Goal: Browse casually

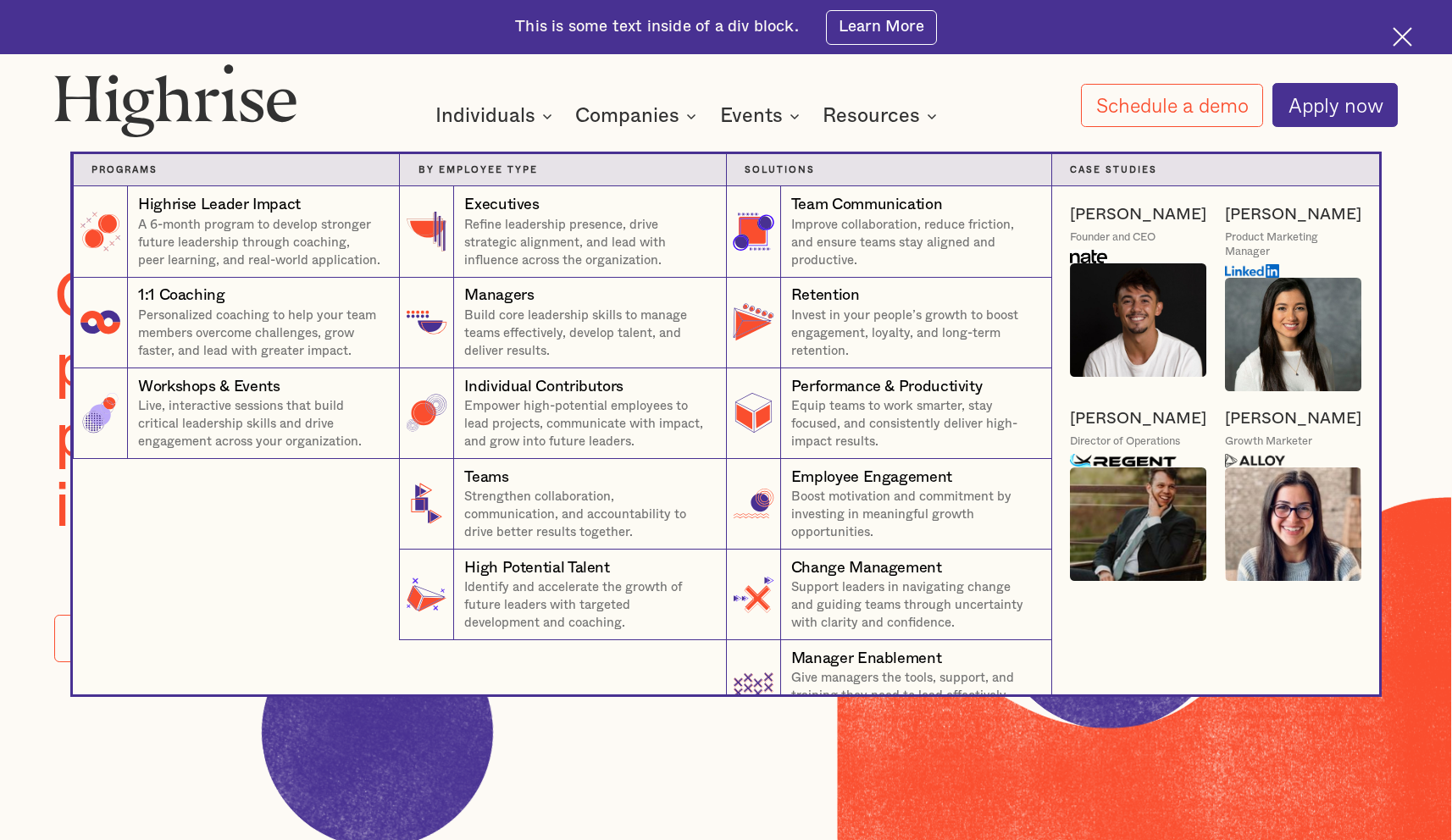
click at [1288, 303] on img at bounding box center [1292, 335] width 136 height 113
click at [1308, 299] on img at bounding box center [1292, 335] width 136 height 113
click at [1282, 220] on div "[PERSON_NAME]" at bounding box center [1292, 214] width 136 height 21
click at [1264, 267] on img at bounding box center [1251, 271] width 55 height 14
click at [1291, 319] on img at bounding box center [1292, 335] width 136 height 113
